Goal: Task Accomplishment & Management: Manage account settings

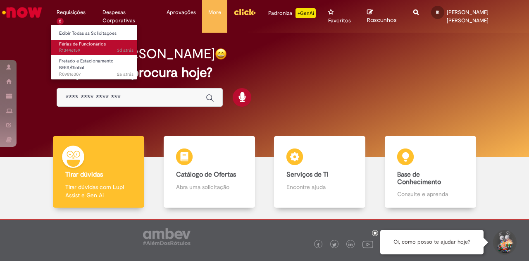
click at [85, 50] on span "3d atrás 3 [PERSON_NAME] atrás R13446159" at bounding box center [96, 50] width 74 height 7
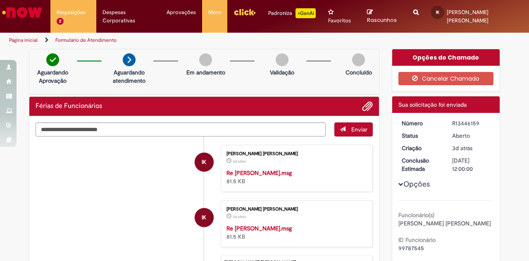
click at [0, 0] on button "Opções" at bounding box center [0, 0] width 0 height 0
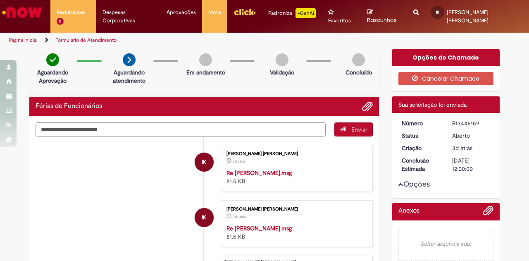
click at [0, 0] on button "Opções" at bounding box center [0, 0] width 0 height 0
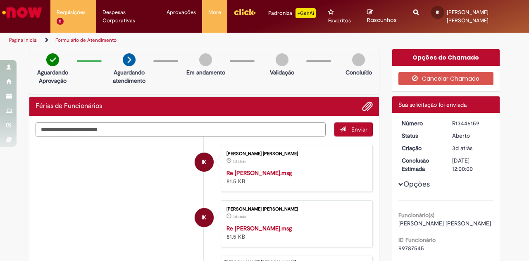
click at [0, 0] on button "Opções" at bounding box center [0, 0] width 0 height 0
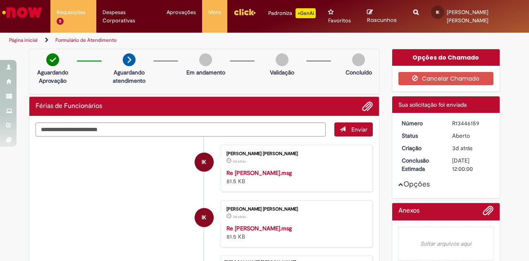
click at [0, 0] on button "Opções" at bounding box center [0, 0] width 0 height 0
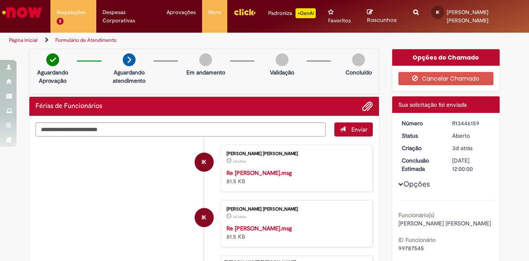
click at [0, 0] on button "Opções" at bounding box center [0, 0] width 0 height 0
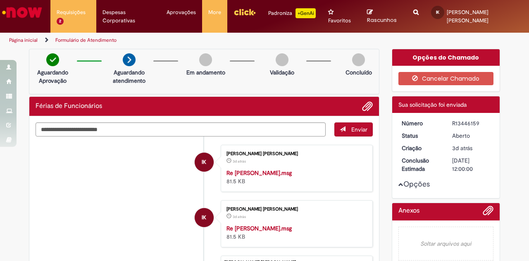
click at [0, 0] on button "Opções" at bounding box center [0, 0] width 0 height 0
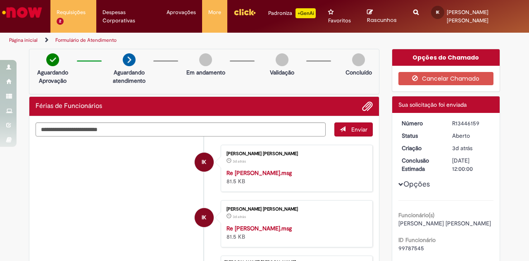
click at [0, 0] on button "Opções" at bounding box center [0, 0] width 0 height 0
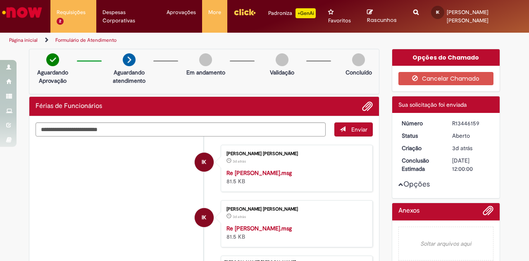
click at [0, 0] on button "Opções" at bounding box center [0, 0] width 0 height 0
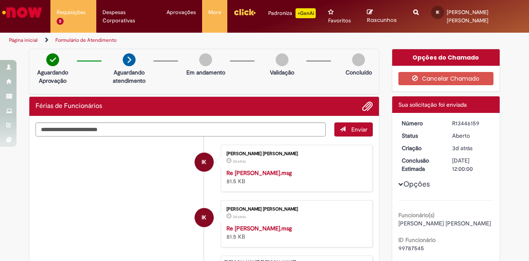
click at [243, 11] on img "Menu Cabeçalho" at bounding box center [244, 12] width 22 height 12
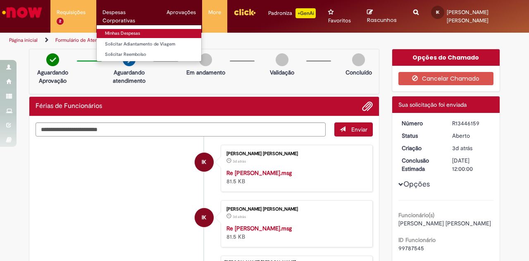
click at [142, 31] on link "Minhas Despesas" at bounding box center [149, 33] width 105 height 9
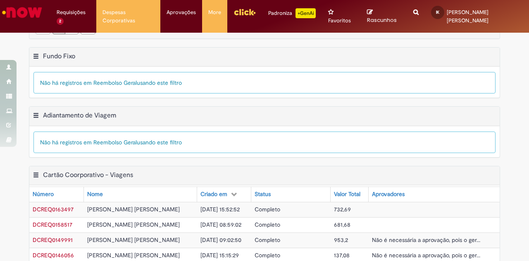
scroll to position [320, 0]
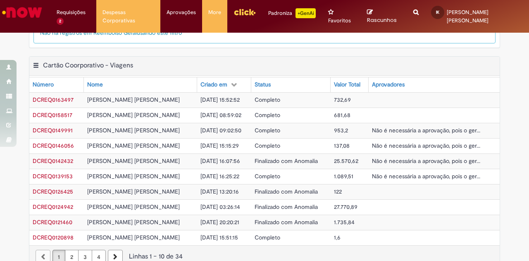
click at [69, 250] on link "2" at bounding box center [72, 257] width 14 height 14
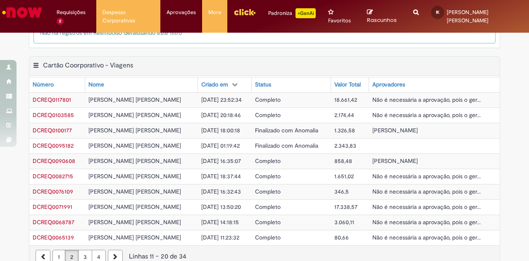
click at [80, 250] on link "3" at bounding box center [85, 257] width 14 height 14
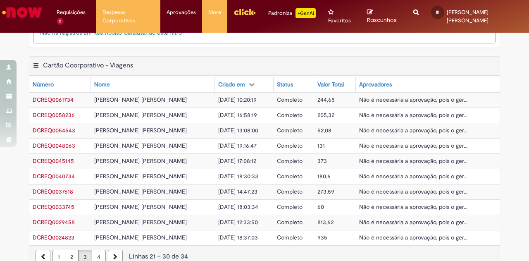
click at [87, 250] on link "3" at bounding box center [85, 257] width 14 height 14
click at [92, 250] on link "4" at bounding box center [99, 257] width 14 height 14
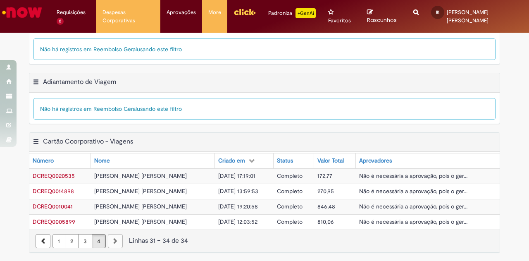
scroll to position [230, 0]
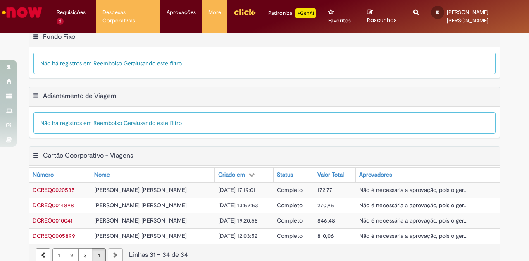
click at [70, 248] on link "2" at bounding box center [72, 255] width 14 height 14
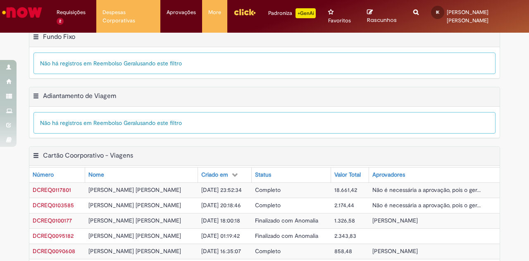
scroll to position [321, 0]
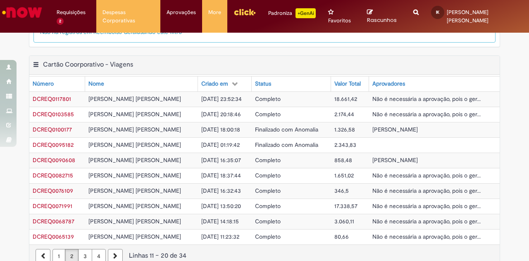
click at [52, 249] on link "1" at bounding box center [58, 256] width 13 height 14
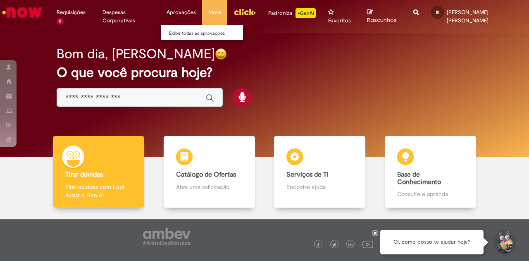
click at [192, 29] on li "Exibir todas as aprovações" at bounding box center [206, 32] width 91 height 11
click at [192, 29] on link "Exibir todas as aprovações" at bounding box center [206, 33] width 91 height 9
